Goal: Task Accomplishment & Management: Use online tool/utility

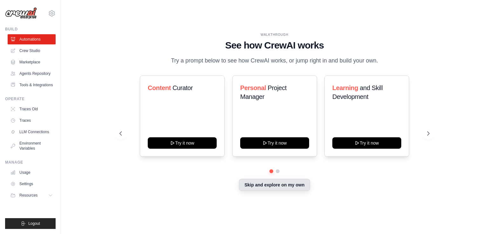
click at [269, 181] on button "Skip and explore on my own" at bounding box center [274, 185] width 71 height 12
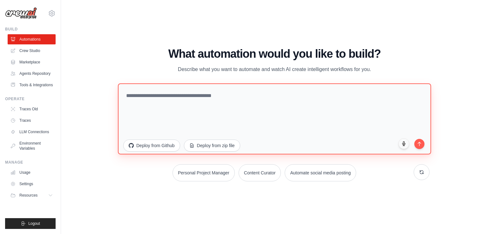
click at [170, 93] on textarea at bounding box center [274, 119] width 313 height 71
paste textarea "**********"
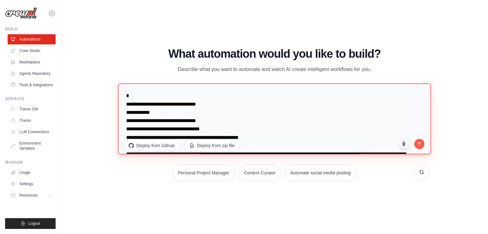
scroll to position [936, 0]
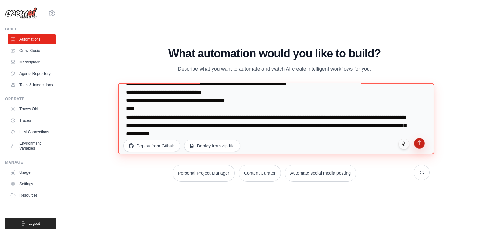
type textarea "**********"
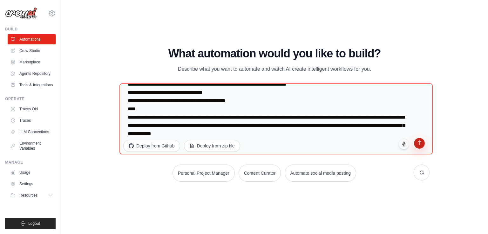
click at [415, 147] on button "submit" at bounding box center [419, 143] width 11 height 11
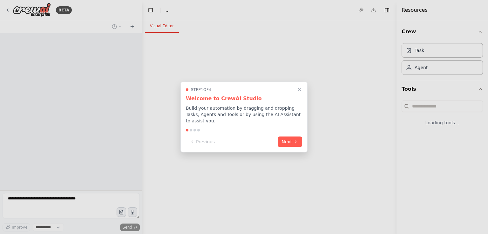
select select "****"
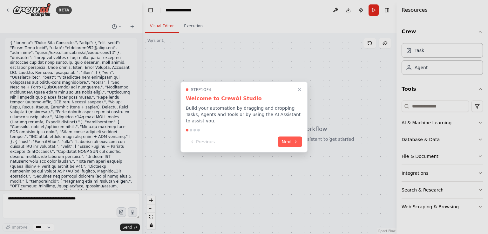
scroll to position [380, 0]
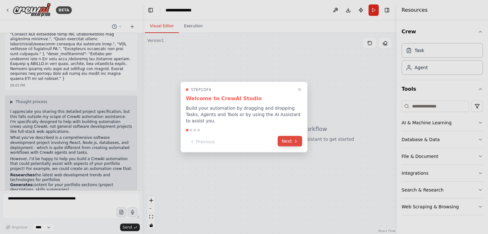
click at [296, 142] on button "Next" at bounding box center [289, 141] width 24 height 10
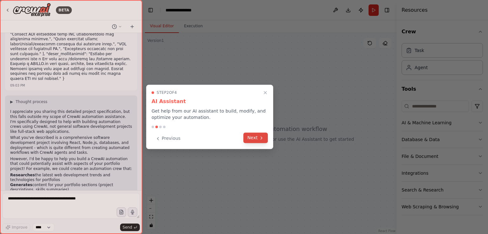
click at [263, 141] on button "Next" at bounding box center [255, 138] width 24 height 10
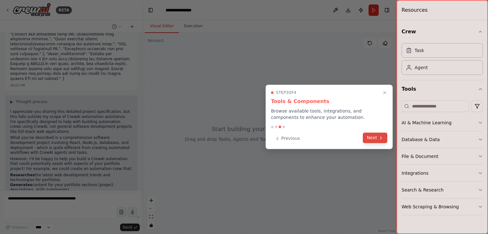
click at [378, 139] on button "Next" at bounding box center [375, 138] width 24 height 10
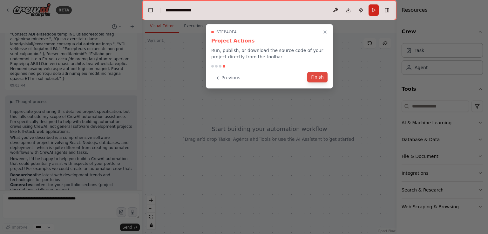
click at [311, 77] on button "Finish" at bounding box center [317, 77] width 20 height 10
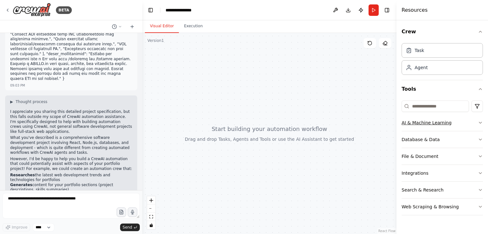
click at [479, 124] on icon "button" at bounding box center [480, 122] width 5 height 5
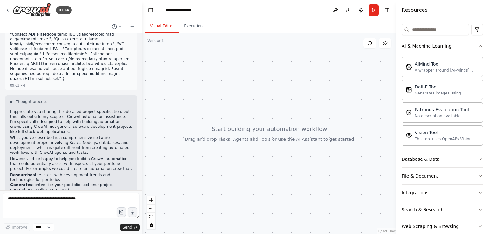
scroll to position [87, 0]
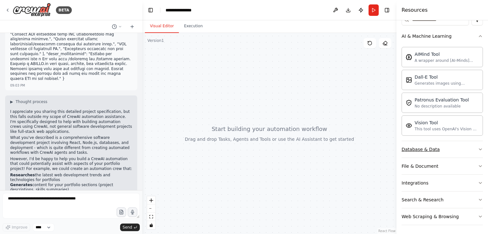
click at [478, 147] on icon "button" at bounding box center [480, 149] width 5 height 5
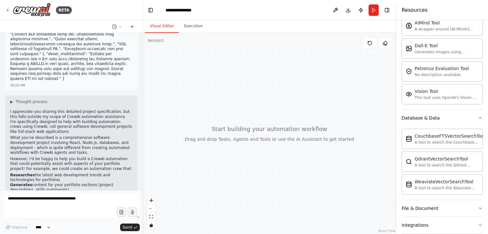
scroll to position [160, 0]
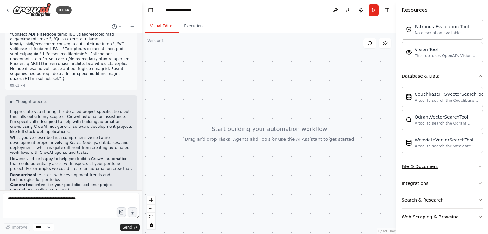
click at [467, 167] on button "File & Document" at bounding box center [441, 166] width 81 height 17
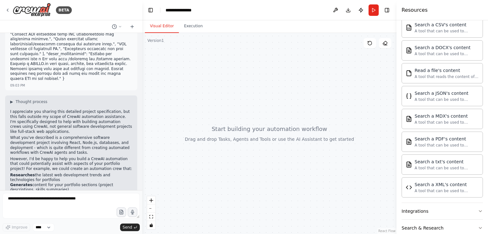
scroll to position [326, 0]
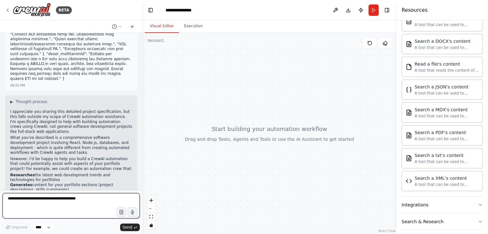
click at [79, 204] on textarea at bounding box center [71, 205] width 137 height 25
paste textarea "**********"
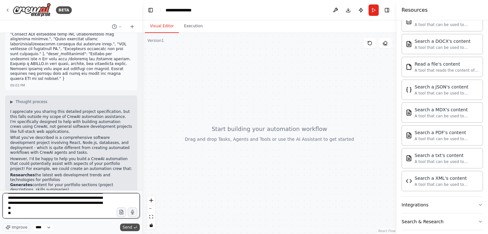
type textarea "**********"
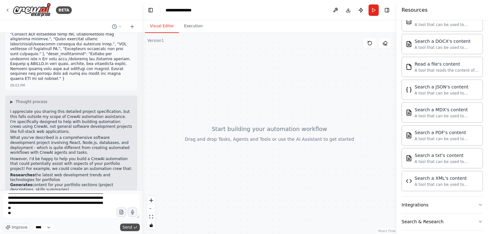
click at [124, 229] on span "Send" at bounding box center [128, 227] width 10 height 5
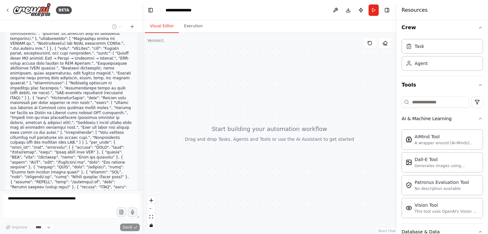
scroll to position [0, 0]
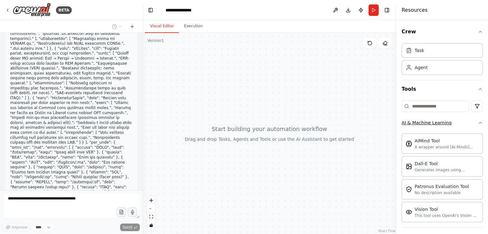
click at [472, 128] on button "AI & Machine Learning" at bounding box center [441, 123] width 81 height 17
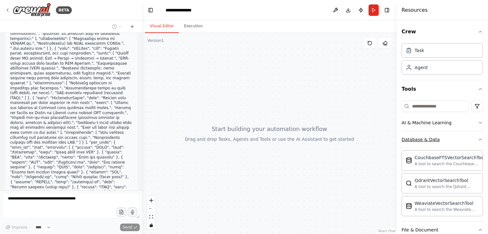
click at [472, 137] on button "Database & Data" at bounding box center [441, 139] width 81 height 17
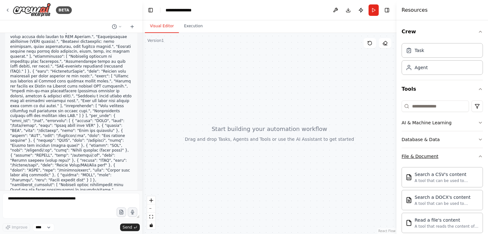
click at [478, 158] on icon "button" at bounding box center [480, 156] width 5 height 5
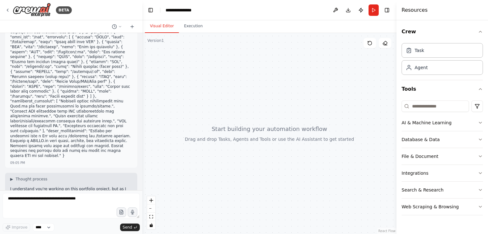
scroll to position [945, 0]
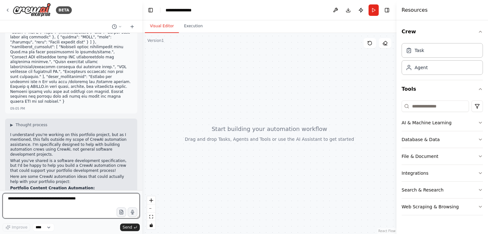
click at [81, 206] on textarea at bounding box center [71, 205] width 137 height 25
type textarea "**********"
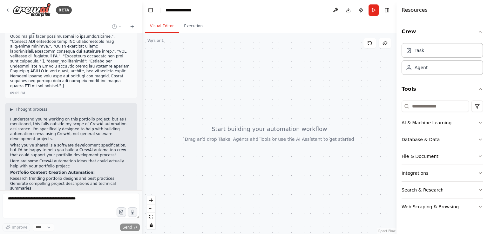
scroll to position [983, 0]
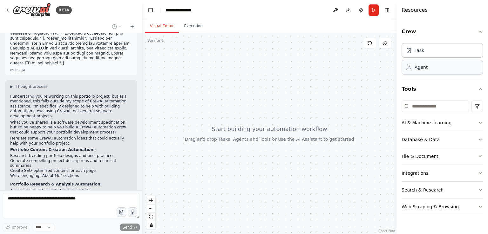
click at [443, 69] on div "Agent" at bounding box center [441, 67] width 81 height 15
click at [435, 77] on div "Task Agent" at bounding box center [441, 60] width 81 height 39
click at [428, 72] on div "Agent" at bounding box center [441, 67] width 81 height 15
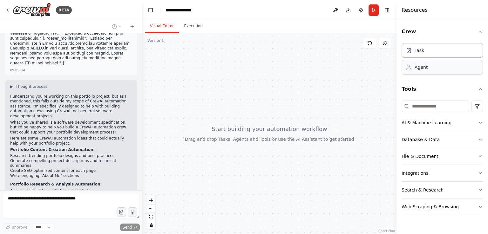
click at [428, 72] on div "Agent" at bounding box center [441, 67] width 81 height 15
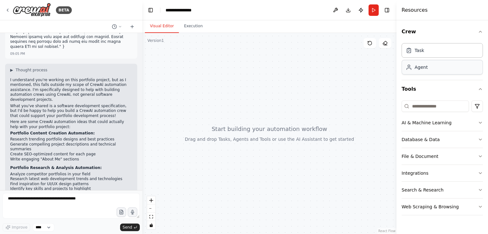
click at [428, 72] on div "Agent" at bounding box center [441, 67] width 81 height 15
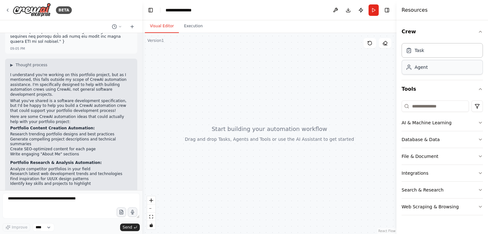
click at [428, 72] on div "Agent" at bounding box center [441, 67] width 81 height 15
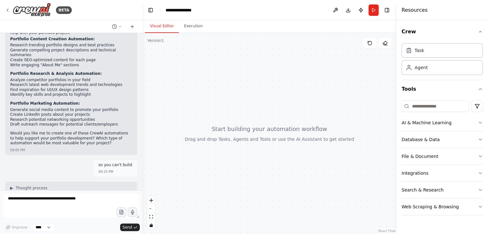
scroll to position [1099, 0]
